Goal: Task Accomplishment & Management: Manage account settings

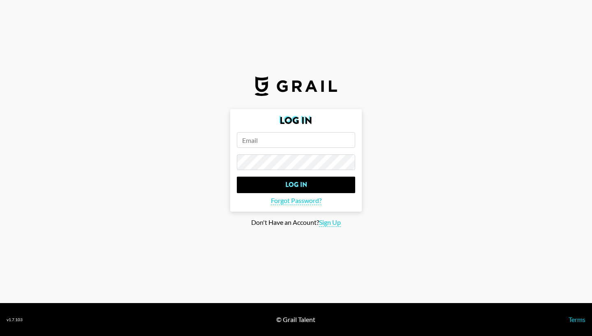
click at [288, 141] on input "email" at bounding box center [296, 140] width 118 height 16
type input "[EMAIL_ADDRESS][PERSON_NAME][DOMAIN_NAME]"
click at [306, 201] on span "Forgot Password?" at bounding box center [296, 200] width 51 height 9
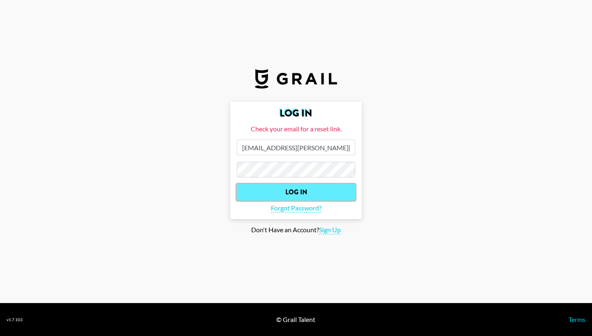
click at [272, 194] on input "Log In" at bounding box center [296, 192] width 118 height 16
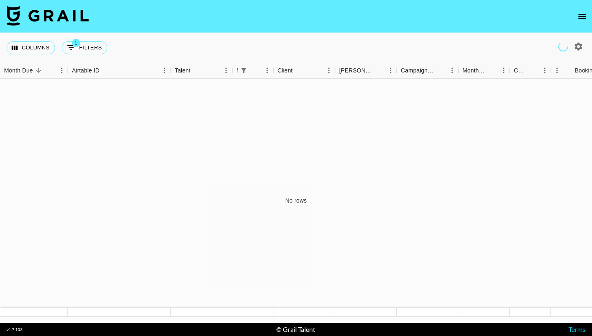
click at [582, 15] on icon "open drawer" at bounding box center [582, 17] width 10 height 10
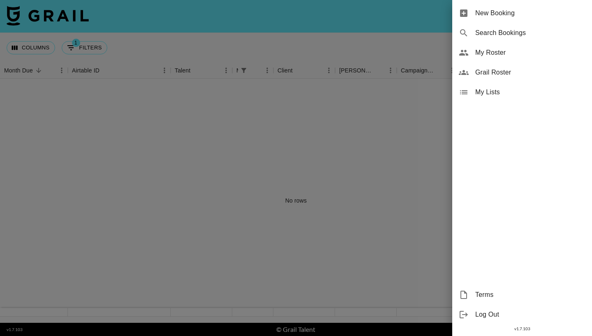
click at [340, 125] on div at bounding box center [296, 168] width 592 height 336
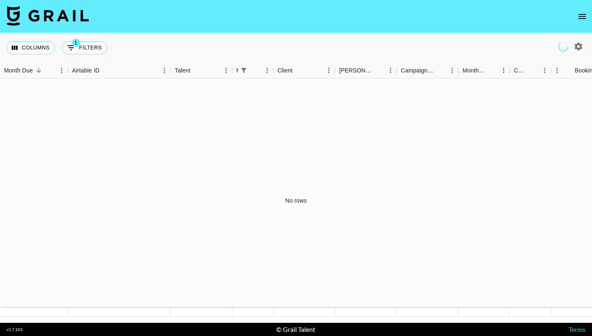
click at [66, 15] on img at bounding box center [48, 16] width 82 height 20
click at [580, 24] on button "open drawer" at bounding box center [582, 16] width 16 height 16
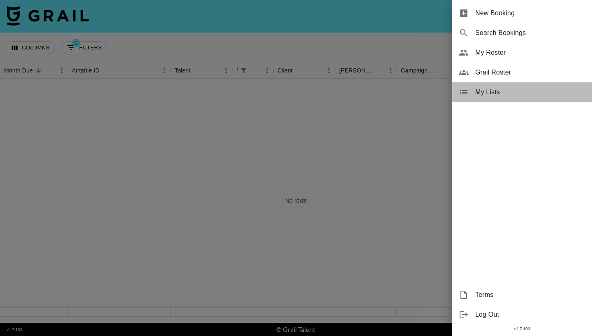
click at [479, 94] on span "My Lists" at bounding box center [530, 92] width 110 height 10
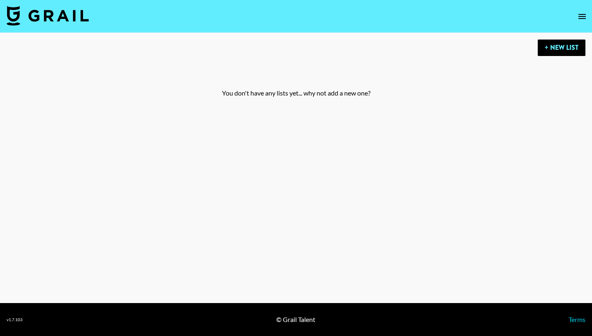
click at [58, 16] on img at bounding box center [48, 16] width 82 height 20
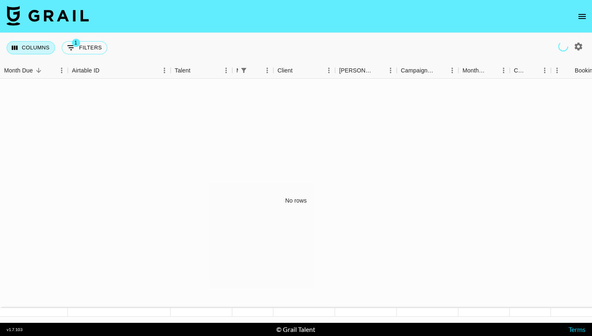
click at [40, 48] on button "Columns" at bounding box center [31, 47] width 49 height 13
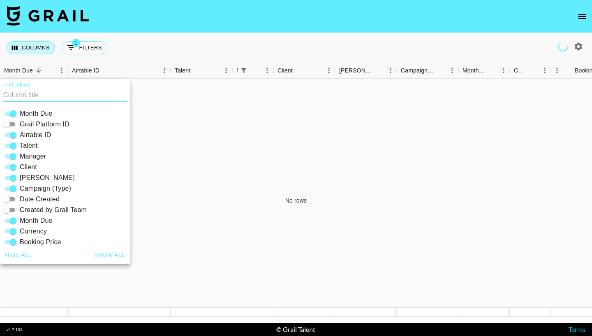
click at [41, 48] on button "Columns" at bounding box center [31, 47] width 49 height 13
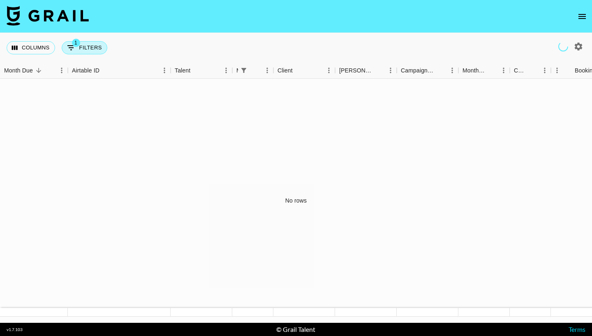
click at [96, 47] on button "1 Filters" at bounding box center [85, 47] width 46 height 13
select select "managerIds"
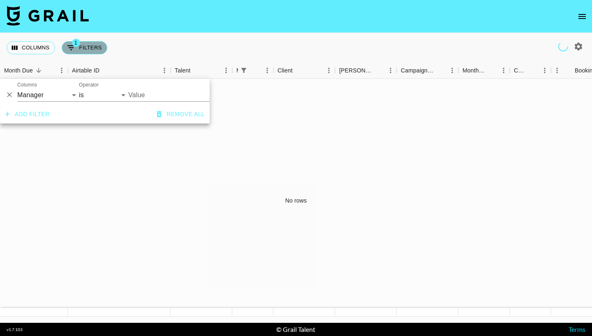
click at [96, 47] on button "1 Filters" at bounding box center [85, 47] width 46 height 13
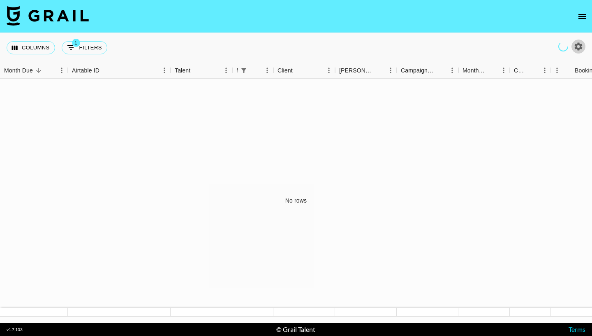
click at [579, 43] on icon "button" at bounding box center [579, 46] width 8 height 8
select select "[DATE]"
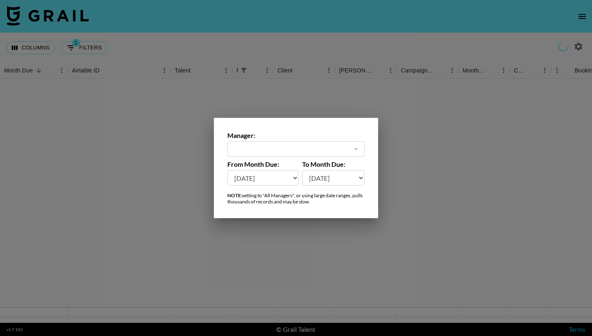
click at [525, 113] on div at bounding box center [296, 168] width 592 height 336
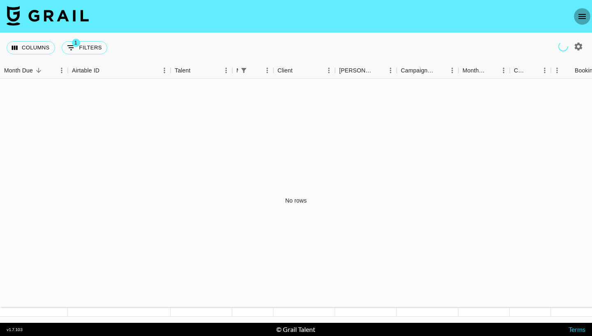
click at [586, 13] on icon "open drawer" at bounding box center [582, 17] width 10 height 10
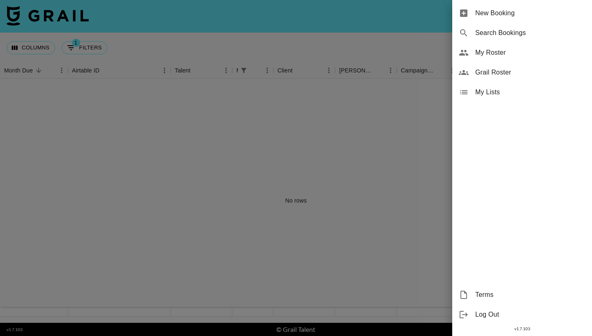
click at [484, 291] on span "Terms" at bounding box center [530, 294] width 110 height 10
